Goal: Task Accomplishment & Management: Use online tool/utility

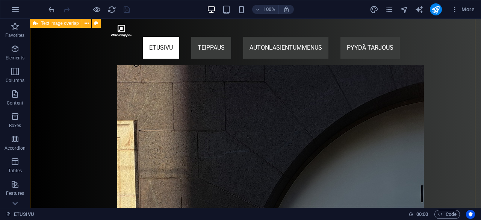
scroll to position [279, 0]
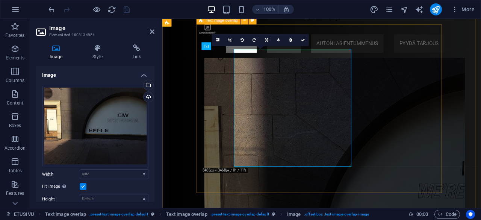
scroll to position [280, 0]
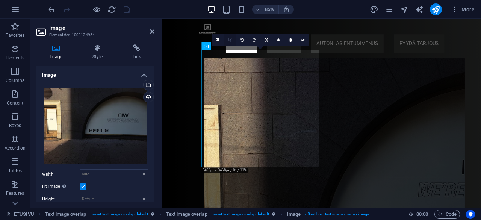
click at [230, 38] on icon at bounding box center [229, 40] width 3 height 4
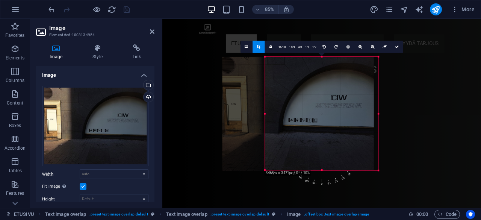
drag, startPoint x: 319, startPoint y: 107, endPoint x: 288, endPoint y: 106, distance: 31.2
click at [288, 106] on div at bounding box center [298, 114] width 151 height 114
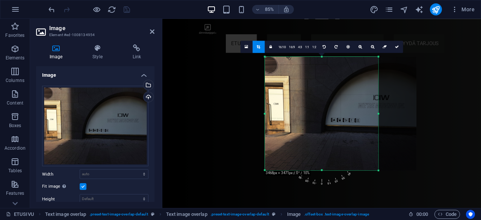
drag, startPoint x: 333, startPoint y: 103, endPoint x: 368, endPoint y: 104, distance: 35.4
click at [368, 104] on div at bounding box center [340, 114] width 151 height 114
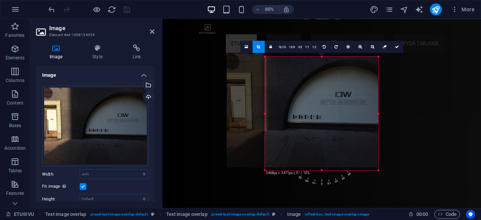
drag, startPoint x: 351, startPoint y: 110, endPoint x: 308, endPoint y: 106, distance: 43.0
click at [308, 106] on div at bounding box center [302, 110] width 151 height 114
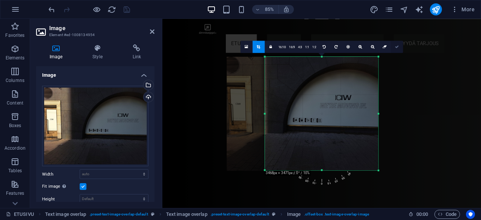
click at [397, 45] on icon at bounding box center [397, 47] width 4 height 4
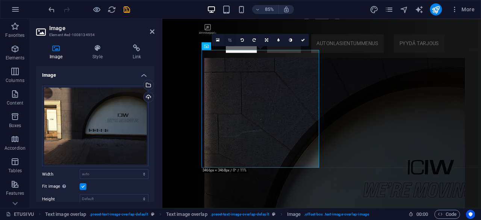
click at [231, 41] on icon at bounding box center [229, 40] width 3 height 4
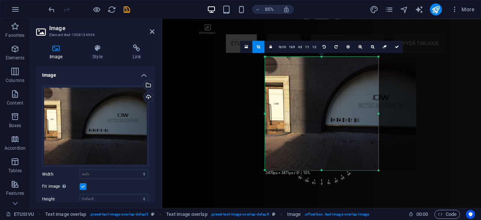
drag, startPoint x: 320, startPoint y: 118, endPoint x: 359, endPoint y: 120, distance: 38.8
click at [359, 120] on div at bounding box center [340, 114] width 151 height 114
click at [399, 44] on link at bounding box center [397, 47] width 12 height 12
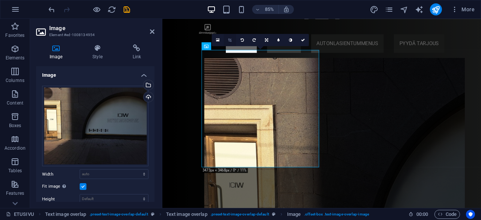
click at [230, 40] on icon at bounding box center [229, 40] width 3 height 4
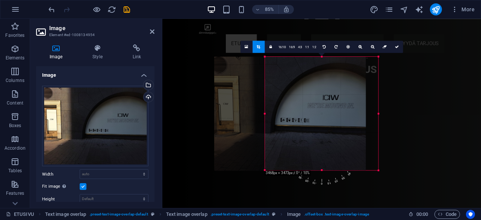
drag, startPoint x: 326, startPoint y: 108, endPoint x: 274, endPoint y: 106, distance: 51.9
click at [270, 106] on div at bounding box center [290, 114] width 151 height 114
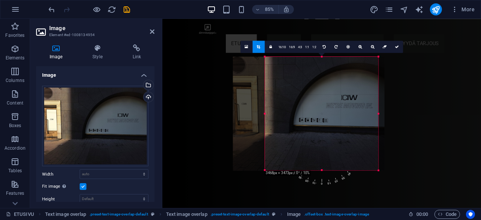
click at [312, 111] on div at bounding box center [308, 114] width 151 height 114
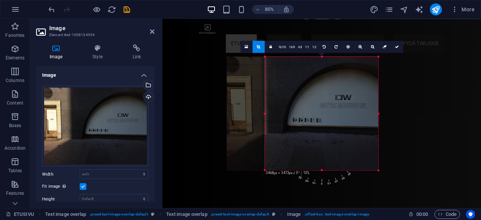
drag, startPoint x: 299, startPoint y: 111, endPoint x: 285, endPoint y: 111, distance: 13.9
click at [285, 111] on div at bounding box center [302, 114] width 151 height 114
click at [393, 45] on link at bounding box center [397, 47] width 12 height 12
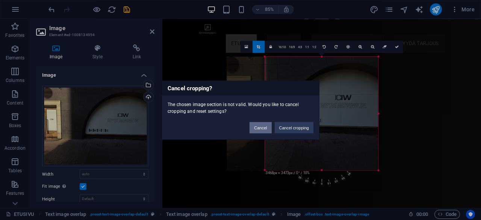
click at [264, 126] on button "Cancel" at bounding box center [261, 127] width 22 height 11
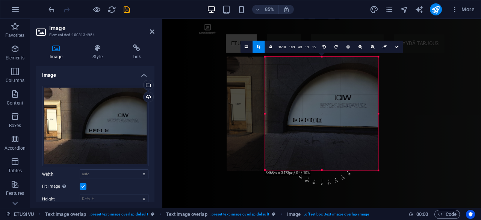
click at [313, 115] on div at bounding box center [302, 114] width 151 height 114
click at [321, 170] on div at bounding box center [322, 170] width 114 height 2
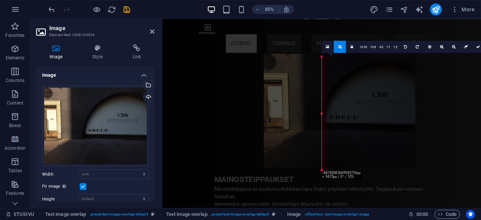
drag, startPoint x: 361, startPoint y: 115, endPoint x: 331, endPoint y: 112, distance: 30.3
click at [331, 112] on div at bounding box center [339, 111] width 151 height 114
click at [53, 9] on icon "undo" at bounding box center [51, 9] width 9 height 9
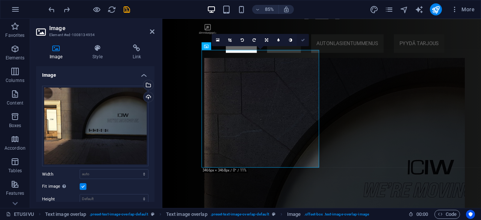
click at [301, 36] on link at bounding box center [303, 40] width 12 height 12
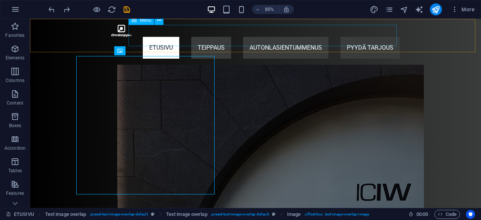
scroll to position [279, 0]
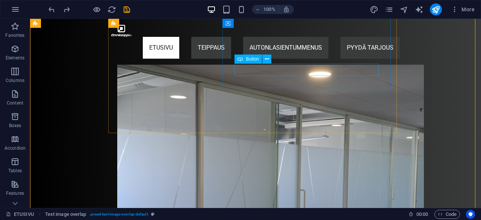
scroll to position [1339, 0]
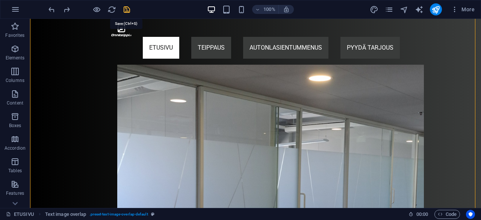
click at [128, 6] on icon "save" at bounding box center [127, 9] width 9 height 9
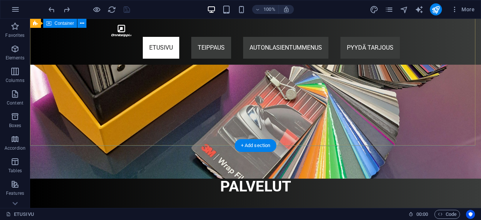
scroll to position [73, 0]
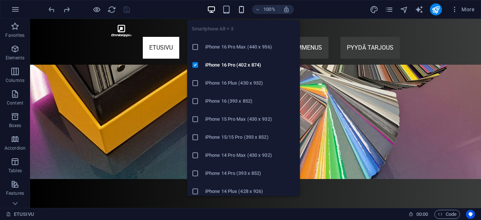
click at [243, 9] on icon "button" at bounding box center [241, 9] width 9 height 9
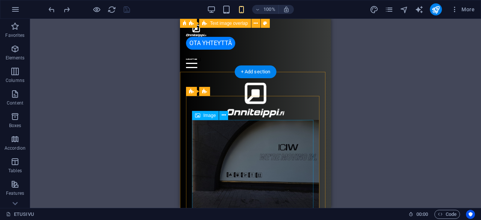
scroll to position [0, 0]
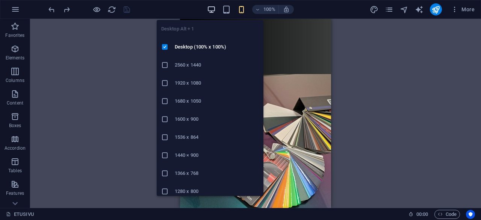
click at [212, 8] on icon "button" at bounding box center [211, 9] width 9 height 9
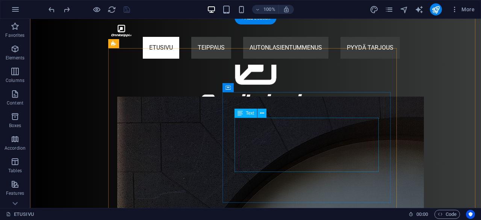
scroll to position [257, 0]
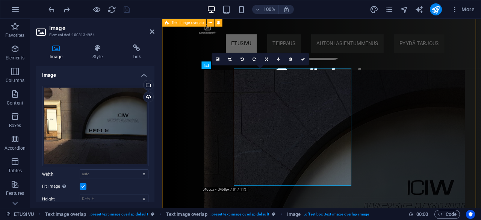
scroll to position [258, 0]
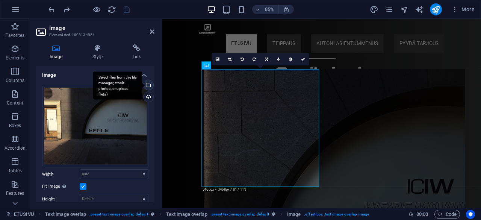
click at [142, 84] on div "Select files from the file manager, stock photos, or upload file(s)" at bounding box center [117, 85] width 49 height 28
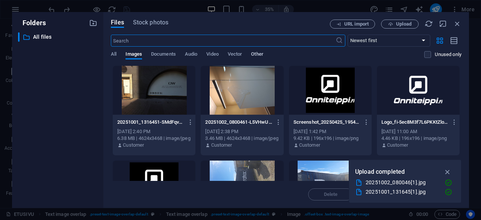
scroll to position [544, 0]
click at [389, 27] on button "Upload" at bounding box center [400, 24] width 38 height 9
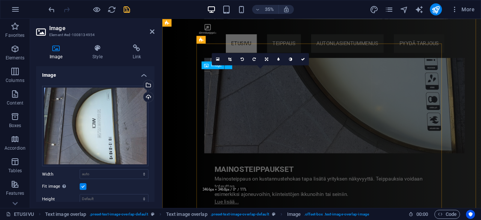
scroll to position [258, 0]
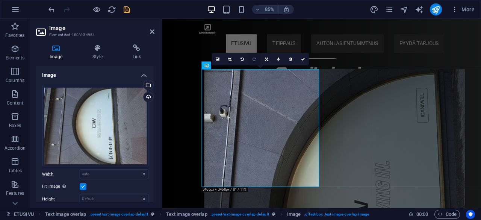
click at [253, 62] on link at bounding box center [254, 59] width 12 height 12
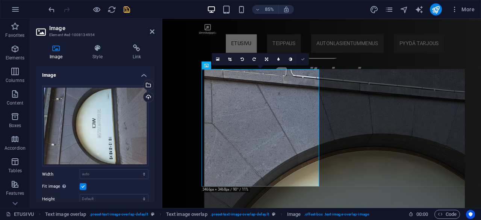
click at [303, 59] on icon at bounding box center [303, 59] width 4 height 4
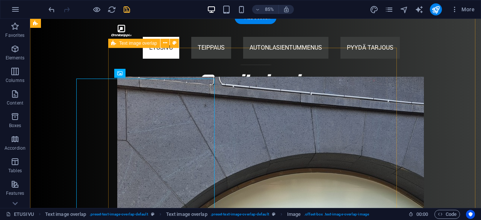
scroll to position [257, 0]
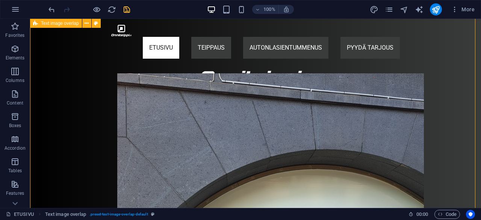
scroll to position [251, 0]
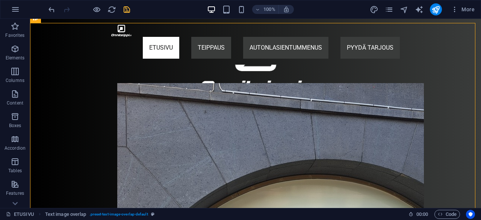
click at [121, 7] on div at bounding box center [89, 9] width 84 height 12
click at [126, 9] on icon "save" at bounding box center [127, 9] width 9 height 9
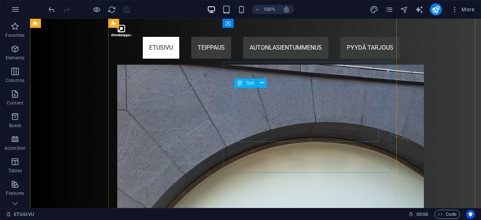
scroll to position [286, 0]
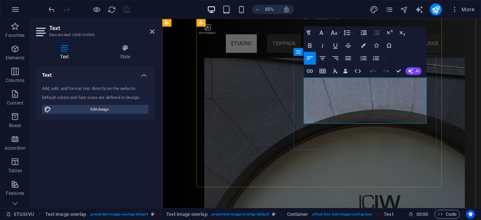
scroll to position [287, 0]
drag, startPoint x: 329, startPoint y: 95, endPoint x: 469, endPoint y: 117, distance: 141.8
copy div "Mainosteippaus on kustannustehokas tapa lisätä yrityksen näkyvyyttä. Teippauksi…"
drag, startPoint x: 398, startPoint y: 74, endPoint x: 304, endPoint y: 118, distance: 103.8
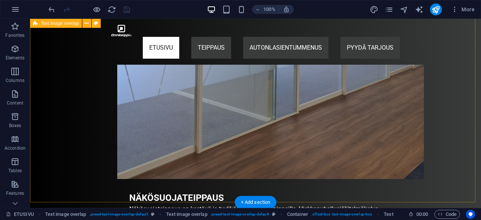
scroll to position [1522, 0]
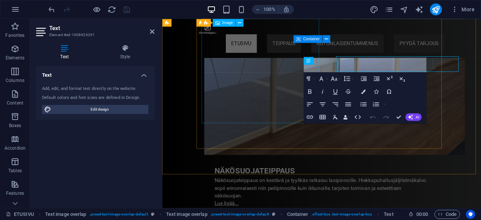
scroll to position [1523, 0]
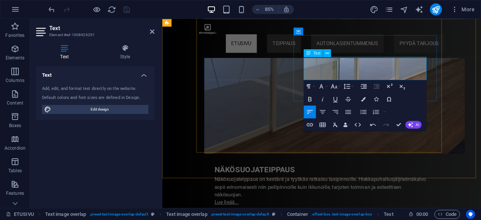
scroll to position [1519, 0]
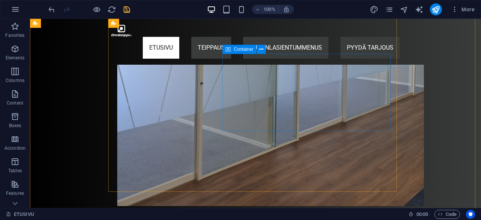
scroll to position [1505, 0]
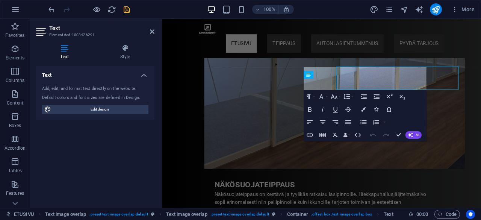
scroll to position [1507, 0]
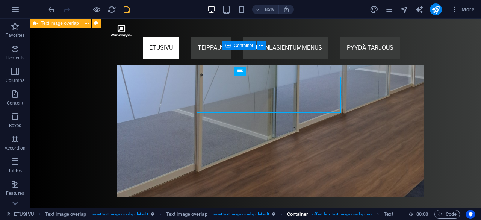
scroll to position [1501, 0]
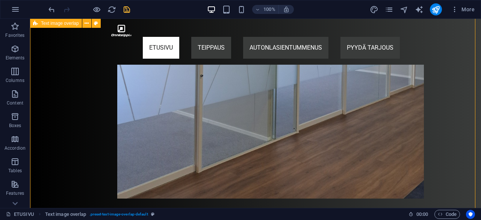
scroll to position [1496, 0]
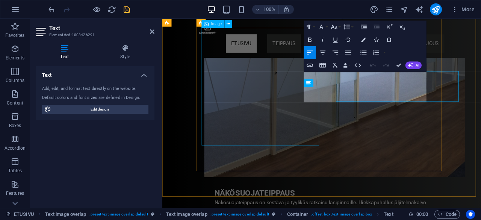
scroll to position [1497, 0]
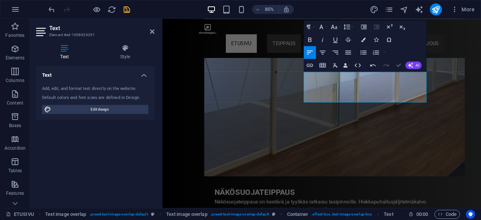
drag, startPoint x: 398, startPoint y: 67, endPoint x: 356, endPoint y: 111, distance: 61.4
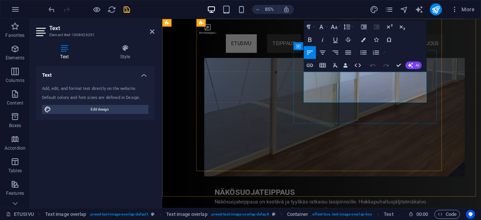
drag, startPoint x: 397, startPoint y: 64, endPoint x: 359, endPoint y: 96, distance: 49.9
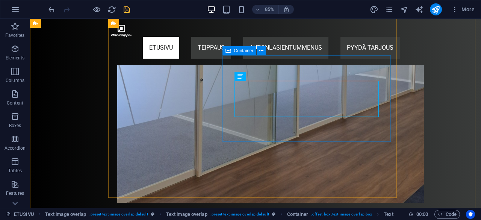
scroll to position [1496, 0]
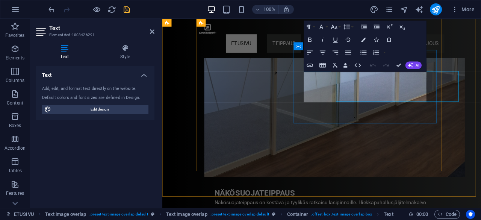
scroll to position [1497, 0]
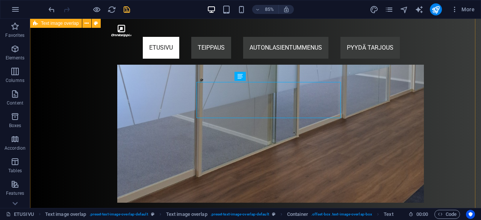
scroll to position [1496, 0]
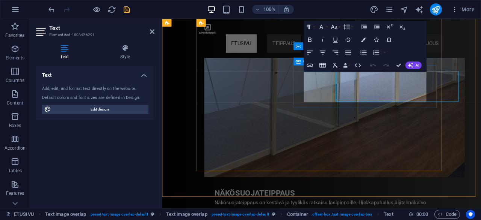
scroll to position [1497, 0]
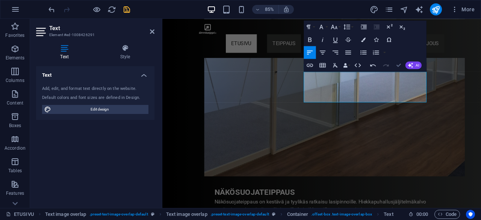
scroll to position [1496, 0]
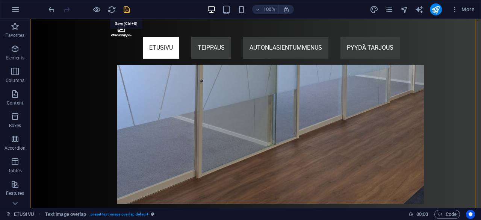
click at [124, 10] on icon "save" at bounding box center [127, 9] width 9 height 9
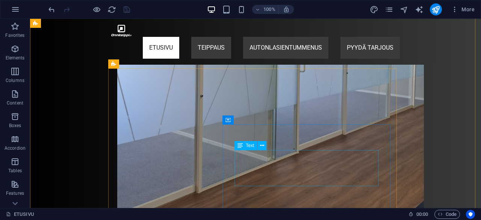
scroll to position [1415, 0]
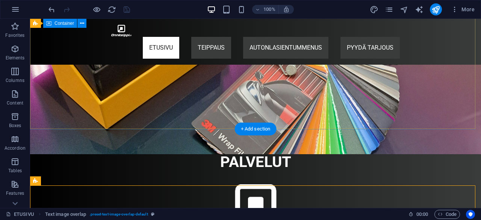
scroll to position [89, 0]
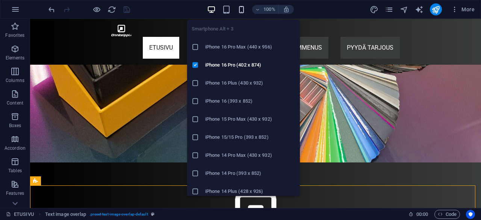
click at [242, 13] on icon "button" at bounding box center [241, 9] width 9 height 9
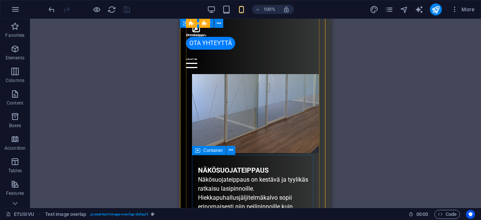
scroll to position [725, 0]
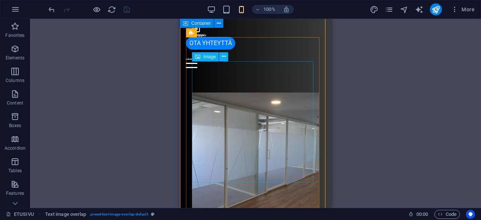
click at [226, 92] on figure at bounding box center [255, 155] width 127 height 127
drag, startPoint x: 226, startPoint y: 80, endPoint x: 399, endPoint y: 162, distance: 191.0
click at [226, 92] on figure at bounding box center [255, 155] width 127 height 127
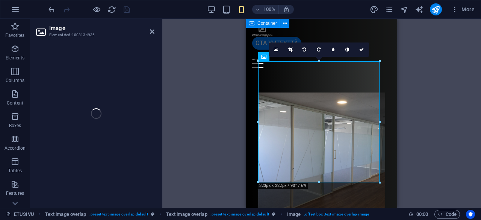
select select "%"
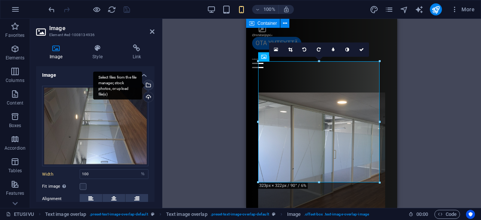
click at [148, 87] on div "Select files from the file manager, stock photos, or upload file(s)" at bounding box center [147, 85] width 11 height 11
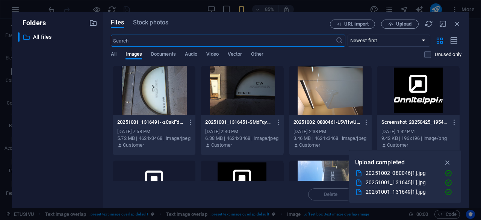
scroll to position [2, 0]
click at [386, 22] on span "Upload" at bounding box center [400, 24] width 31 height 5
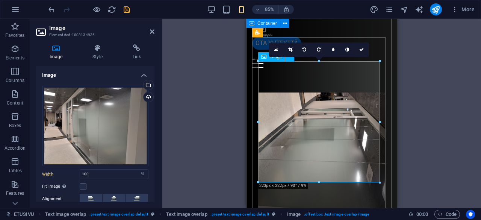
scroll to position [20, 0]
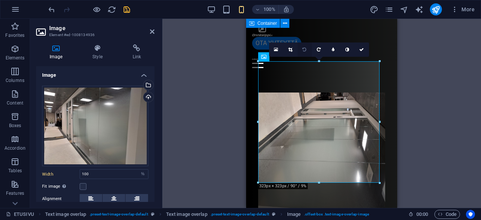
click at [307, 50] on link at bounding box center [305, 49] width 14 height 14
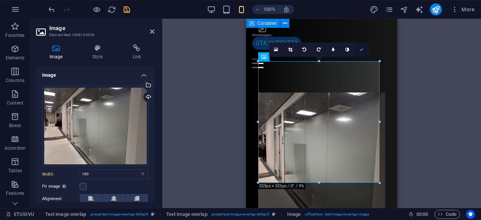
click at [364, 53] on link at bounding box center [362, 49] width 14 height 14
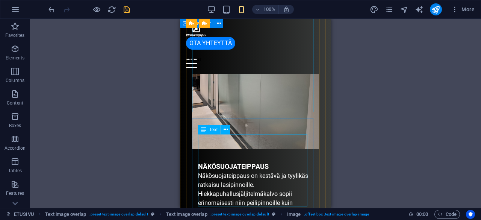
scroll to position [796, 0]
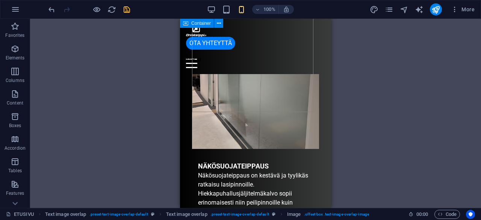
click at [377, 126] on div "Drag here to replace the existing content. Press “Ctrl” if you want to create a…" at bounding box center [255, 113] width 451 height 189
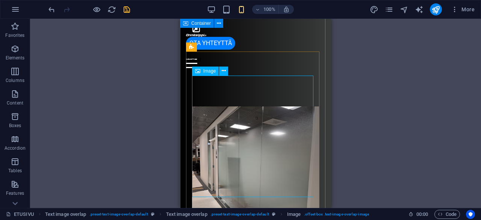
scroll to position [711, 0]
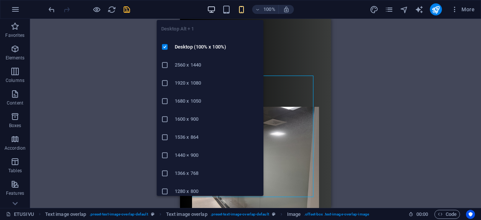
click at [212, 10] on icon "button" at bounding box center [211, 9] width 9 height 9
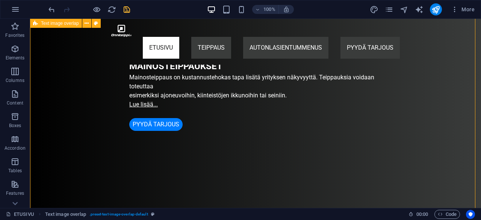
scroll to position [671, 0]
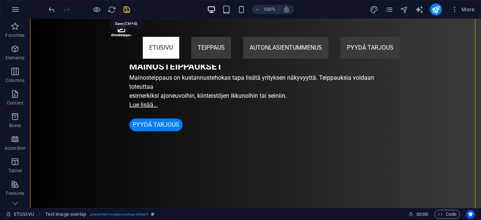
click at [124, 12] on icon "save" at bounding box center [127, 9] width 9 height 9
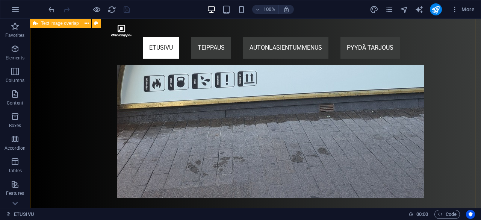
scroll to position [473, 0]
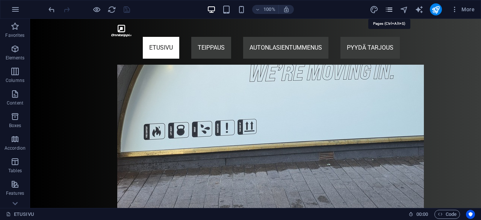
click at [392, 5] on icon "pages" at bounding box center [389, 9] width 9 height 9
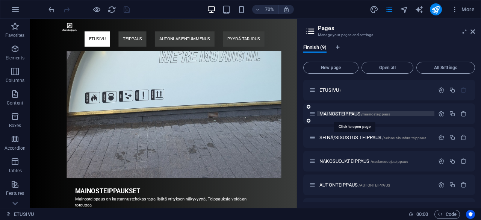
click at [345, 112] on span "MAINOSTEIPPAUS /mainosteippaus" at bounding box center [355, 114] width 71 height 6
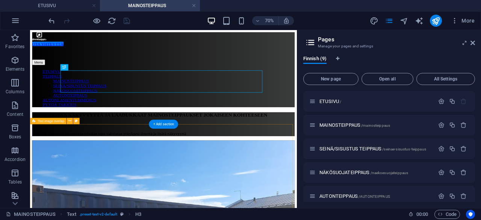
scroll to position [0, 0]
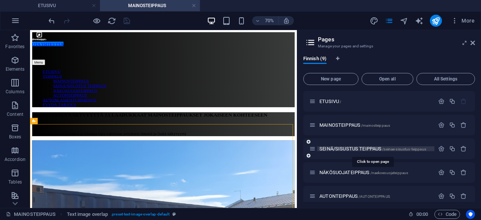
click at [363, 148] on span "SEINÄ/SISUSTUS TEIPPAUS /seinae-sisustus-teippaus" at bounding box center [373, 149] width 107 height 6
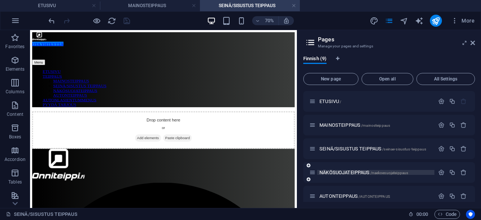
click at [339, 171] on span "NÄKÖSUOJATEIPPAUS /naekoesuojateippaus" at bounding box center [364, 173] width 89 height 6
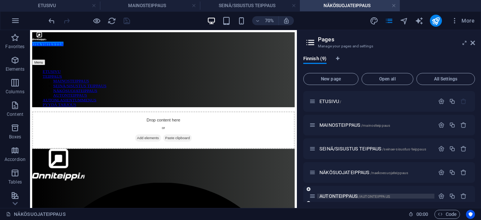
click at [350, 197] on span "AUTONTEIPPAUS /AUTONTEIPPAUS" at bounding box center [355, 196] width 71 height 6
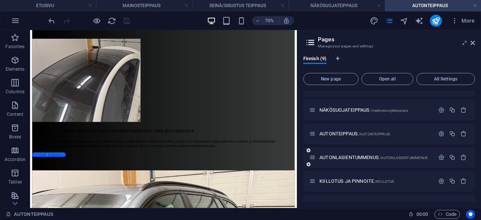
scroll to position [102, 0]
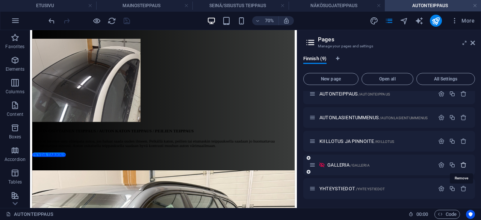
click at [465, 165] on icon "button" at bounding box center [463, 165] width 6 height 6
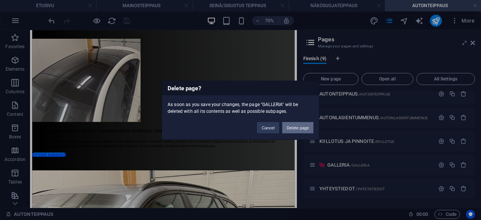
click at [305, 128] on button "Delete page" at bounding box center [297, 127] width 31 height 11
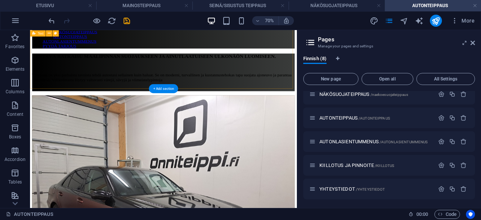
scroll to position [0, 0]
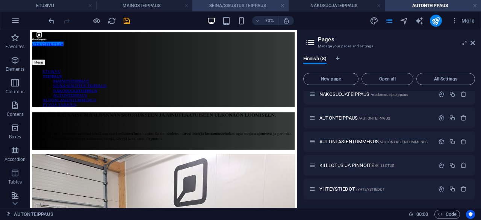
click at [237, 7] on h4 "SEINÄ/SISUSTUS TEIPPAUS" at bounding box center [240, 6] width 96 height 8
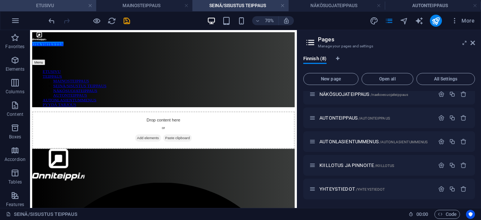
click at [68, 3] on h4 "ETUSIVU" at bounding box center [48, 6] width 96 height 8
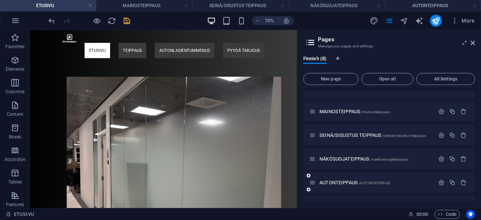
scroll to position [78, 0]
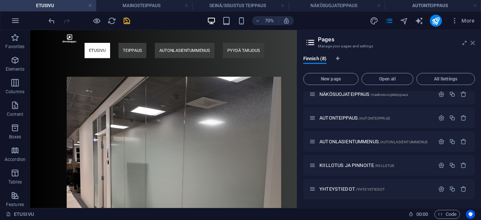
click at [473, 44] on icon at bounding box center [473, 43] width 5 height 6
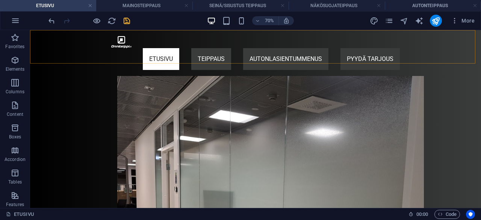
scroll to position [1307, 0]
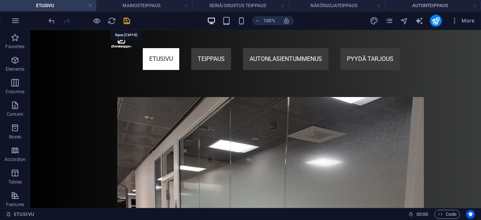
click at [123, 22] on icon "save" at bounding box center [127, 21] width 9 height 9
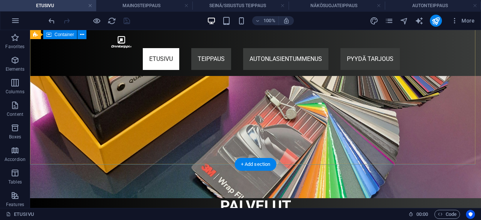
scroll to position [0, 0]
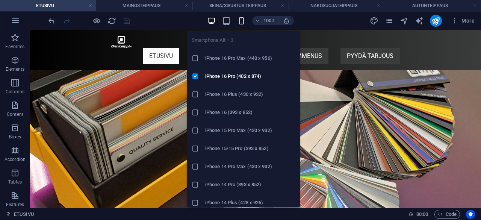
click at [241, 19] on icon "button" at bounding box center [241, 21] width 9 height 9
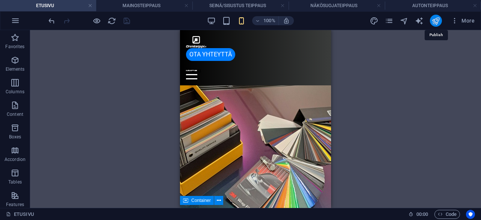
click at [436, 23] on icon "publish" at bounding box center [436, 21] width 9 height 9
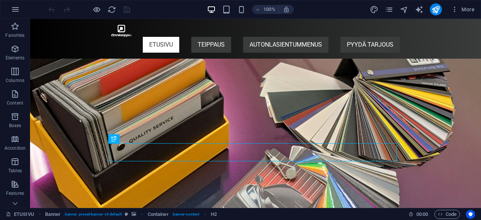
click at [178, 14] on div "100% More" at bounding box center [262, 9] width 431 height 12
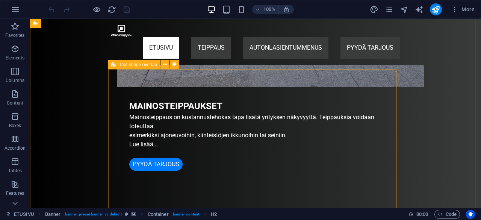
scroll to position [632, 0]
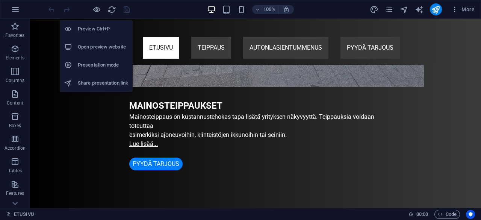
click at [92, 50] on h6 "Open preview website" at bounding box center [103, 46] width 50 height 9
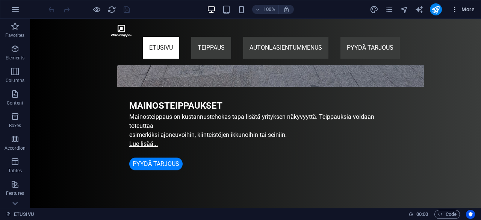
click at [458, 11] on icon "button" at bounding box center [455, 10] width 8 height 8
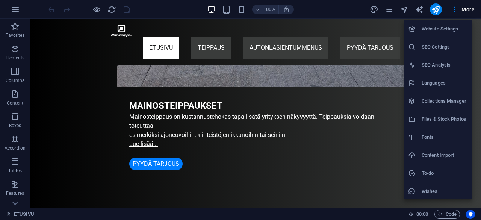
click at [380, 82] on div at bounding box center [240, 110] width 481 height 220
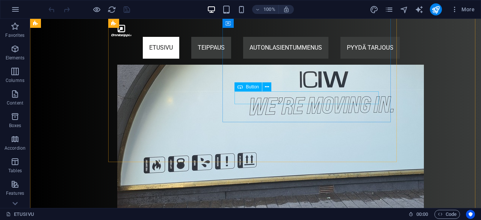
scroll to position [420, 0]
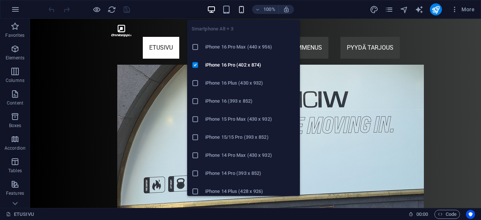
click at [244, 10] on icon "button" at bounding box center [241, 9] width 9 height 9
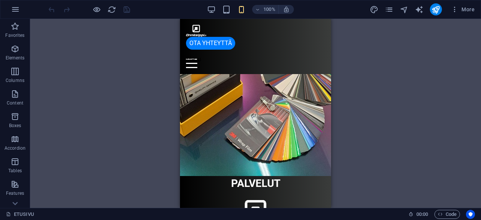
scroll to position [0, 0]
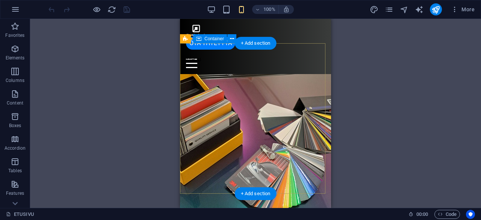
select select "px"
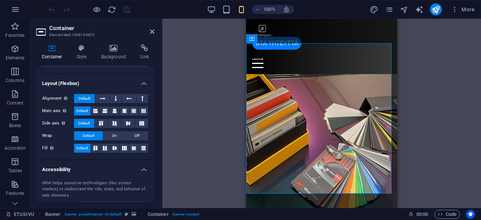
scroll to position [155, 0]
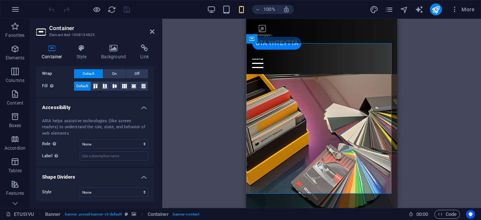
click at [202, 120] on div "Drag here to replace the existing content. Press “Ctrl” if you want to create a…" at bounding box center [321, 113] width 319 height 189
click at [201, 75] on div "Drag here to replace the existing content. Press “Ctrl” if you want to create a…" at bounding box center [321, 113] width 319 height 189
click at [155, 31] on aside "Container Element #ed-1008134825 Container Style Background Link Size Height 40…" at bounding box center [96, 113] width 132 height 189
click at [154, 32] on icon at bounding box center [152, 32] width 5 height 6
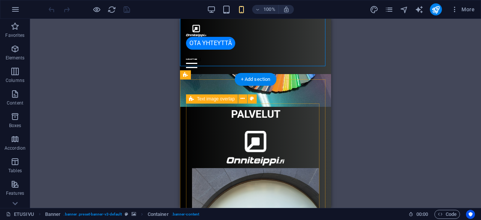
scroll to position [76, 0]
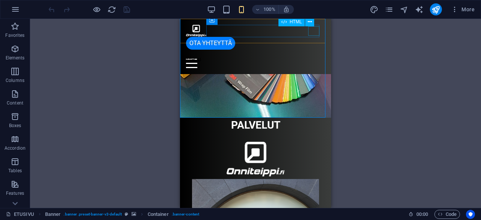
click at [318, 59] on div "Menu" at bounding box center [255, 63] width 139 height 9
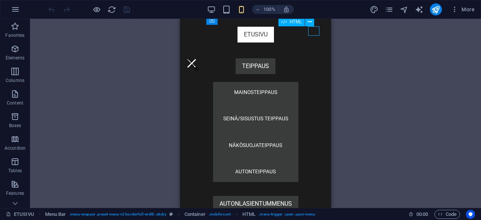
click at [197, 59] on div "Menu" at bounding box center [191, 63] width 11 height 9
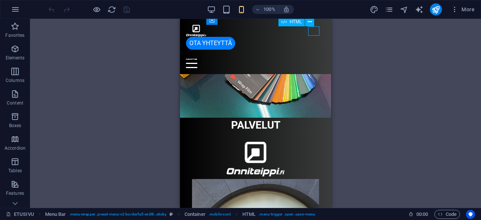
click at [318, 59] on div "Menu" at bounding box center [255, 63] width 139 height 9
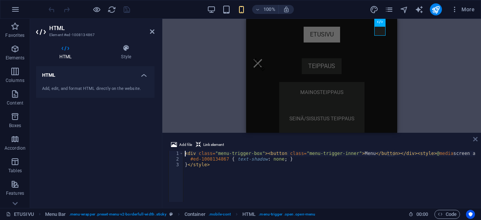
click at [475, 140] on icon at bounding box center [475, 139] width 5 height 6
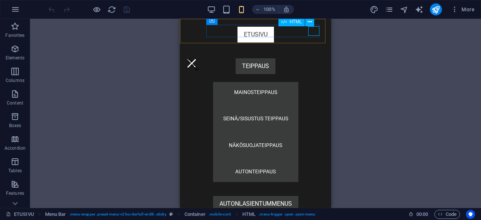
click at [197, 59] on div "Menu" at bounding box center [191, 63] width 11 height 9
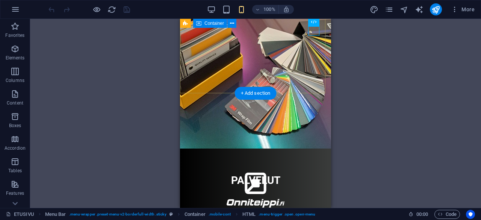
scroll to position [0, 0]
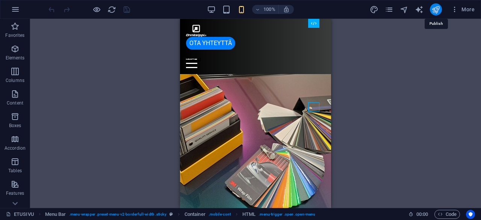
click at [439, 13] on icon "publish" at bounding box center [436, 9] width 9 height 9
